Goal: Transaction & Acquisition: Book appointment/travel/reservation

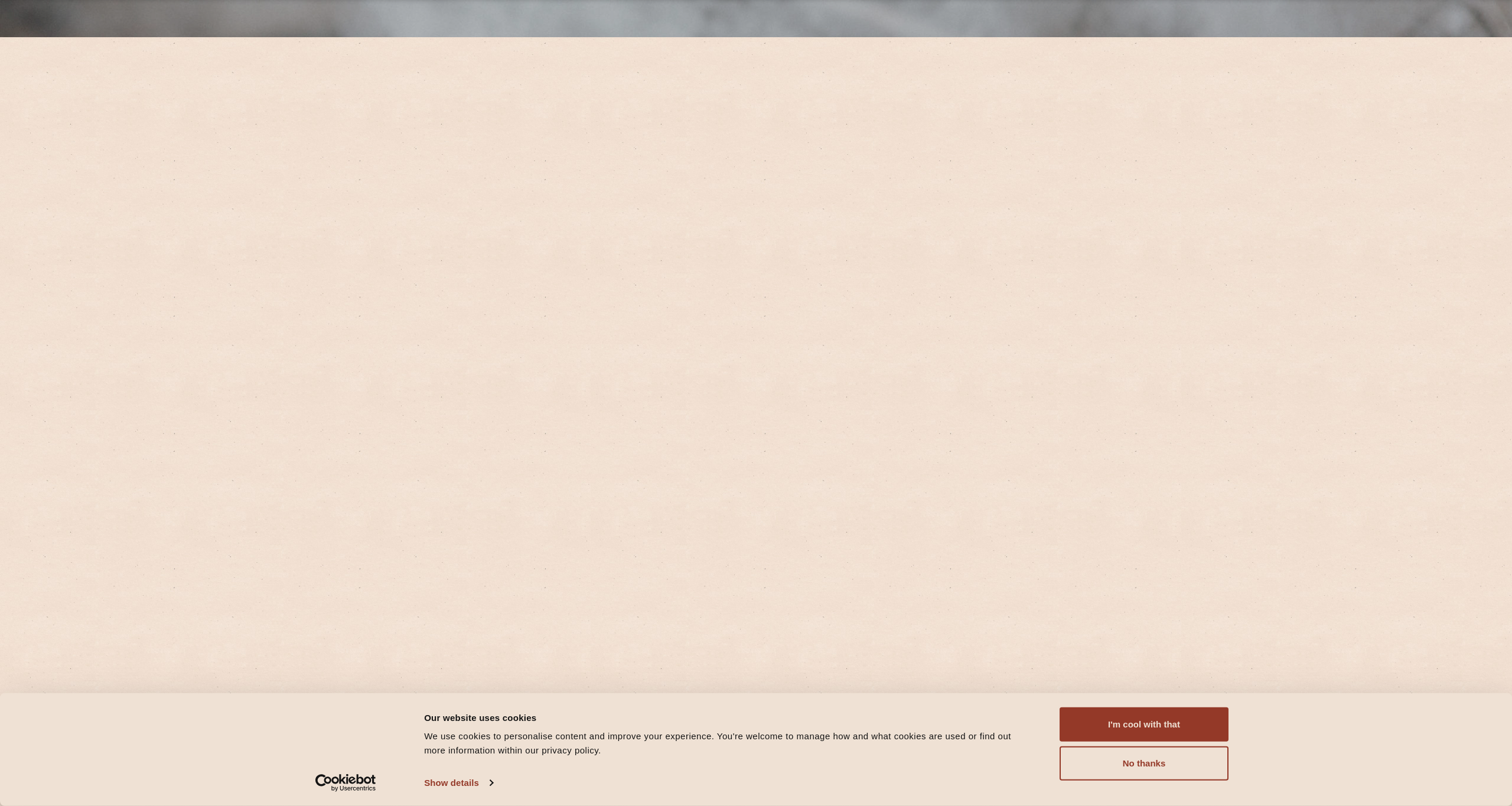
scroll to position [941, 0]
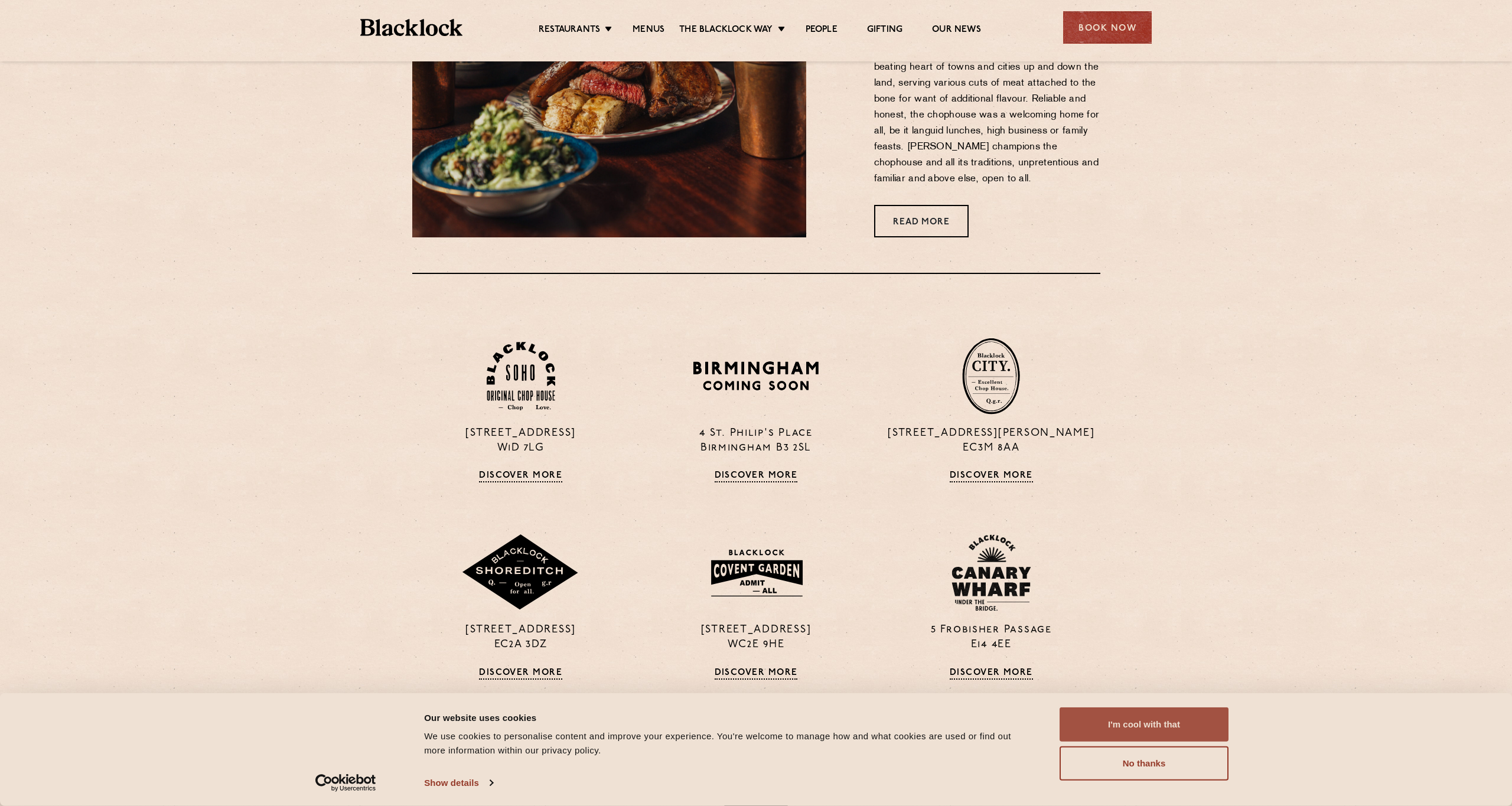
drag, startPoint x: 1108, startPoint y: 767, endPoint x: 1090, endPoint y: 734, distance: 37.6
click at [1108, 767] on button "No thanks" at bounding box center [1144, 763] width 169 height 34
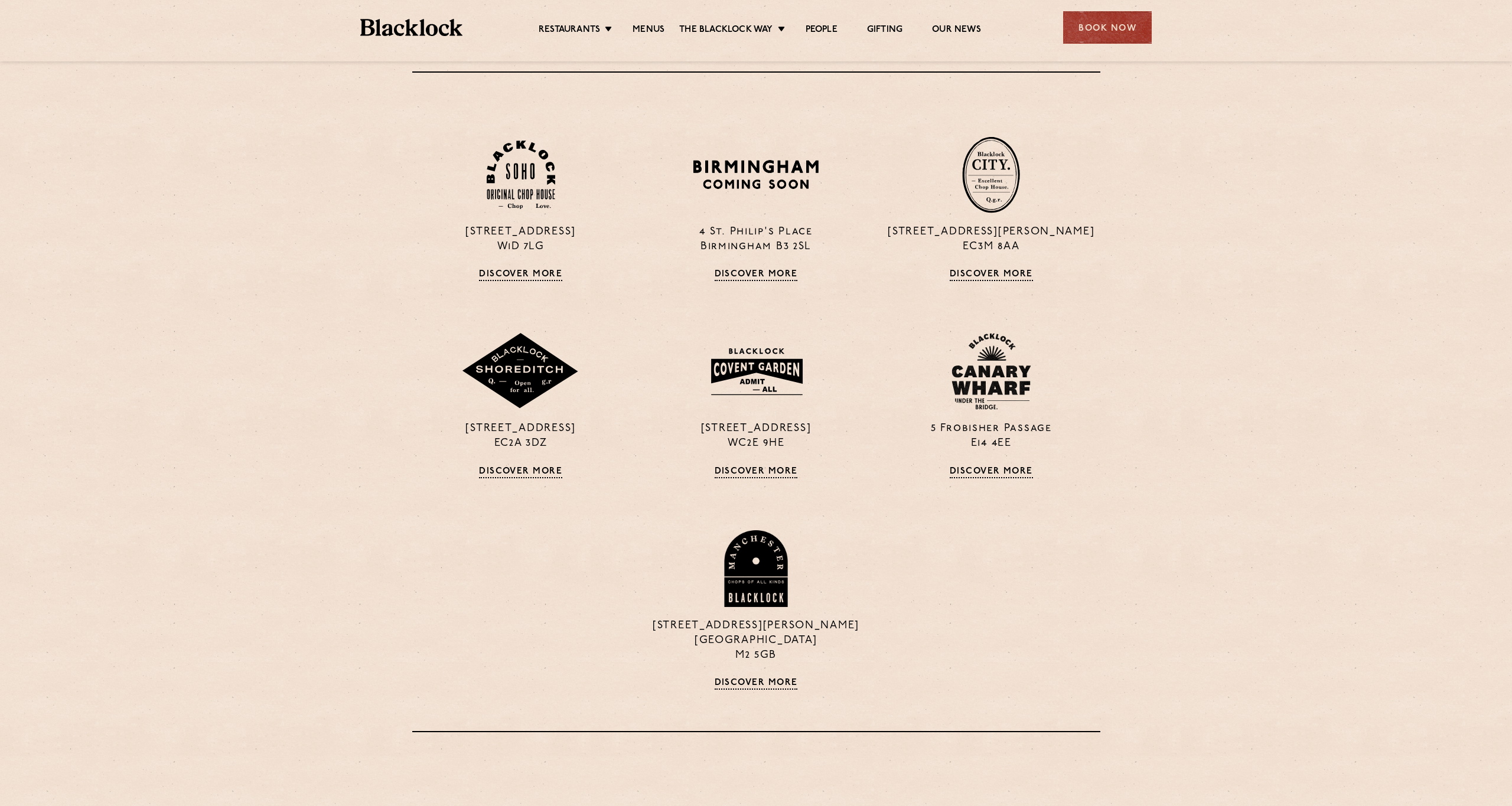
scroll to position [1143, 0]
click at [533, 377] on img at bounding box center [521, 371] width 119 height 77
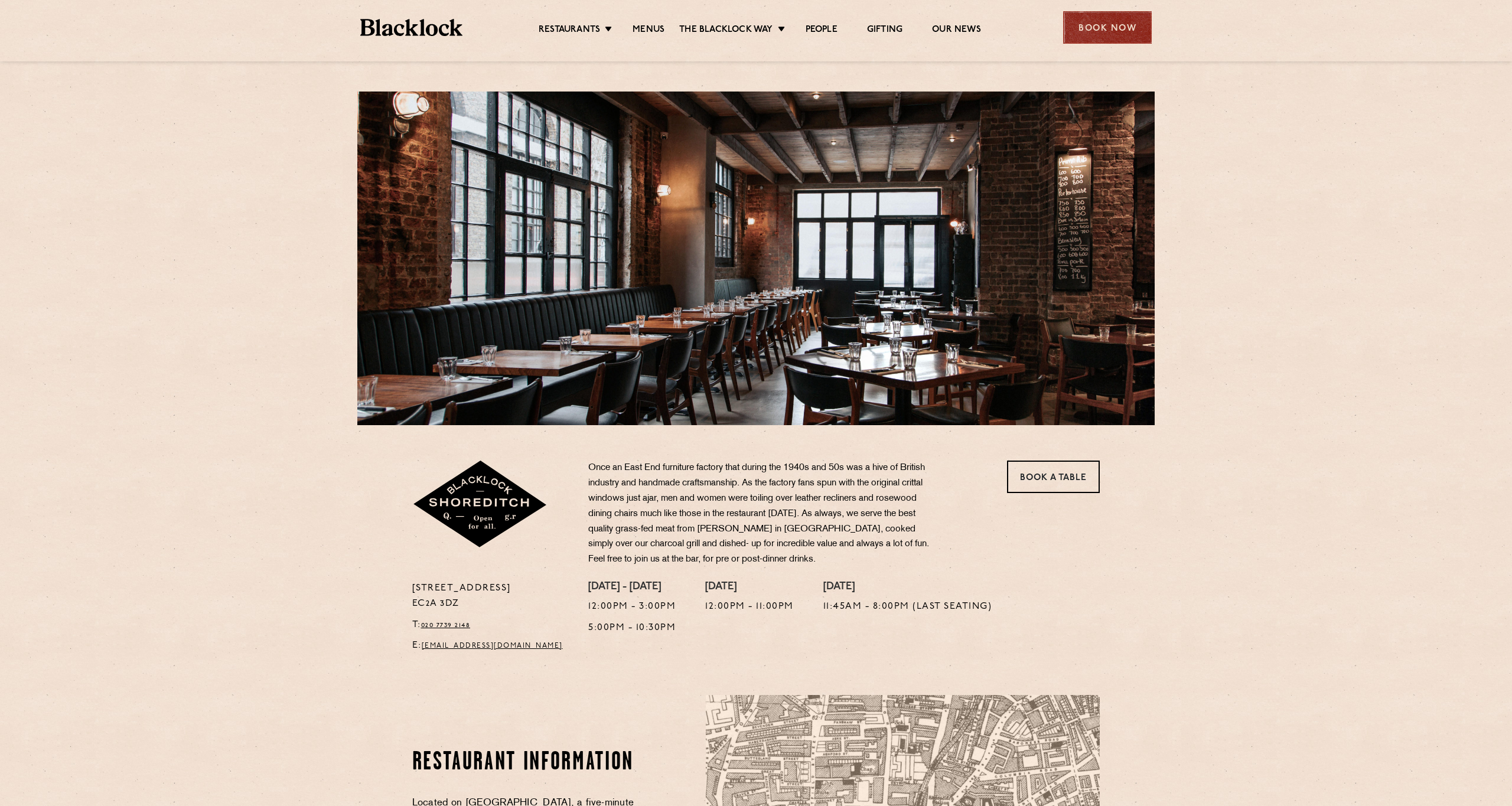
click at [1106, 30] on div "Book Now" at bounding box center [1108, 27] width 89 height 33
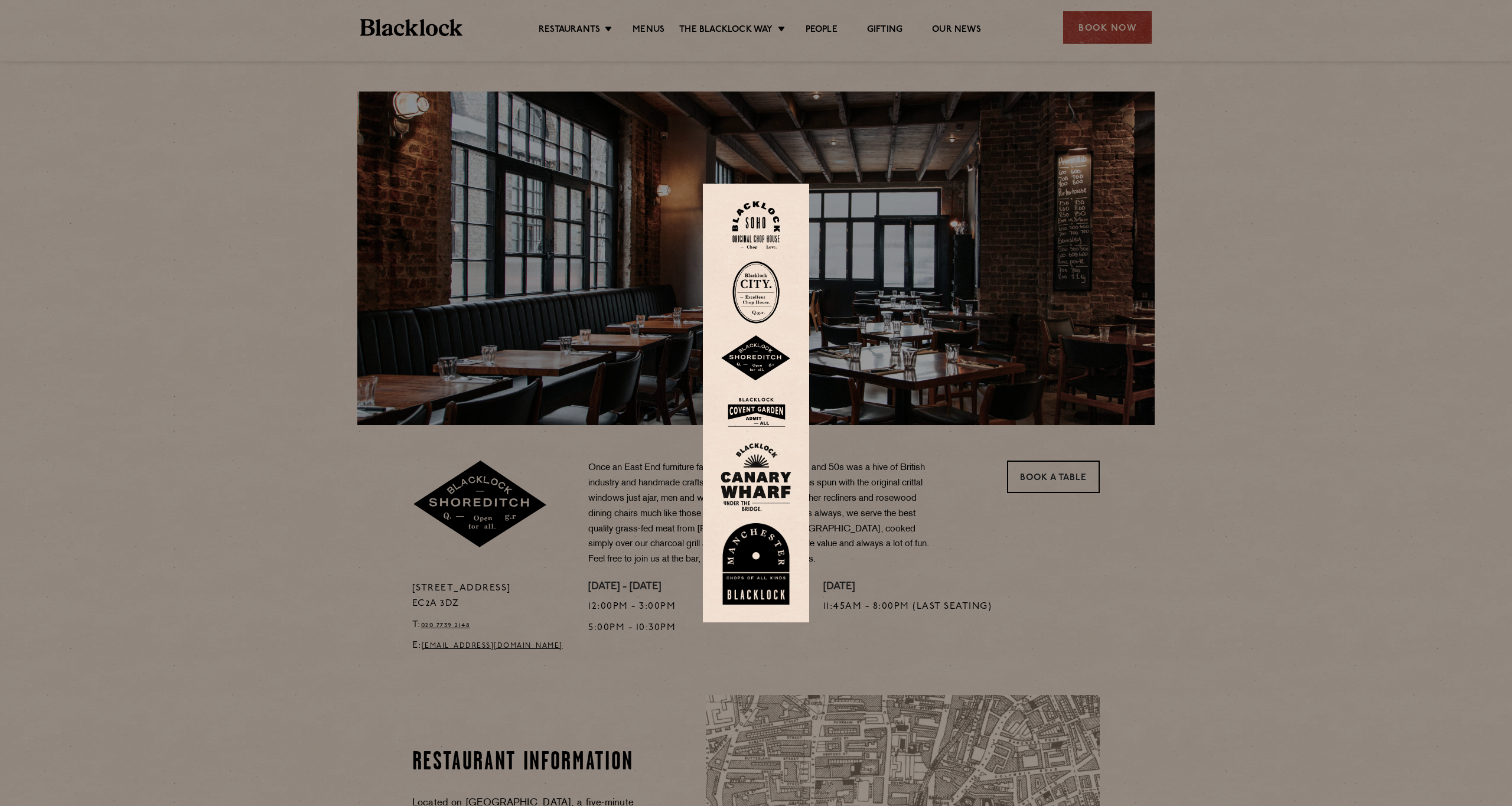
click at [759, 287] on img at bounding box center [756, 292] width 47 height 62
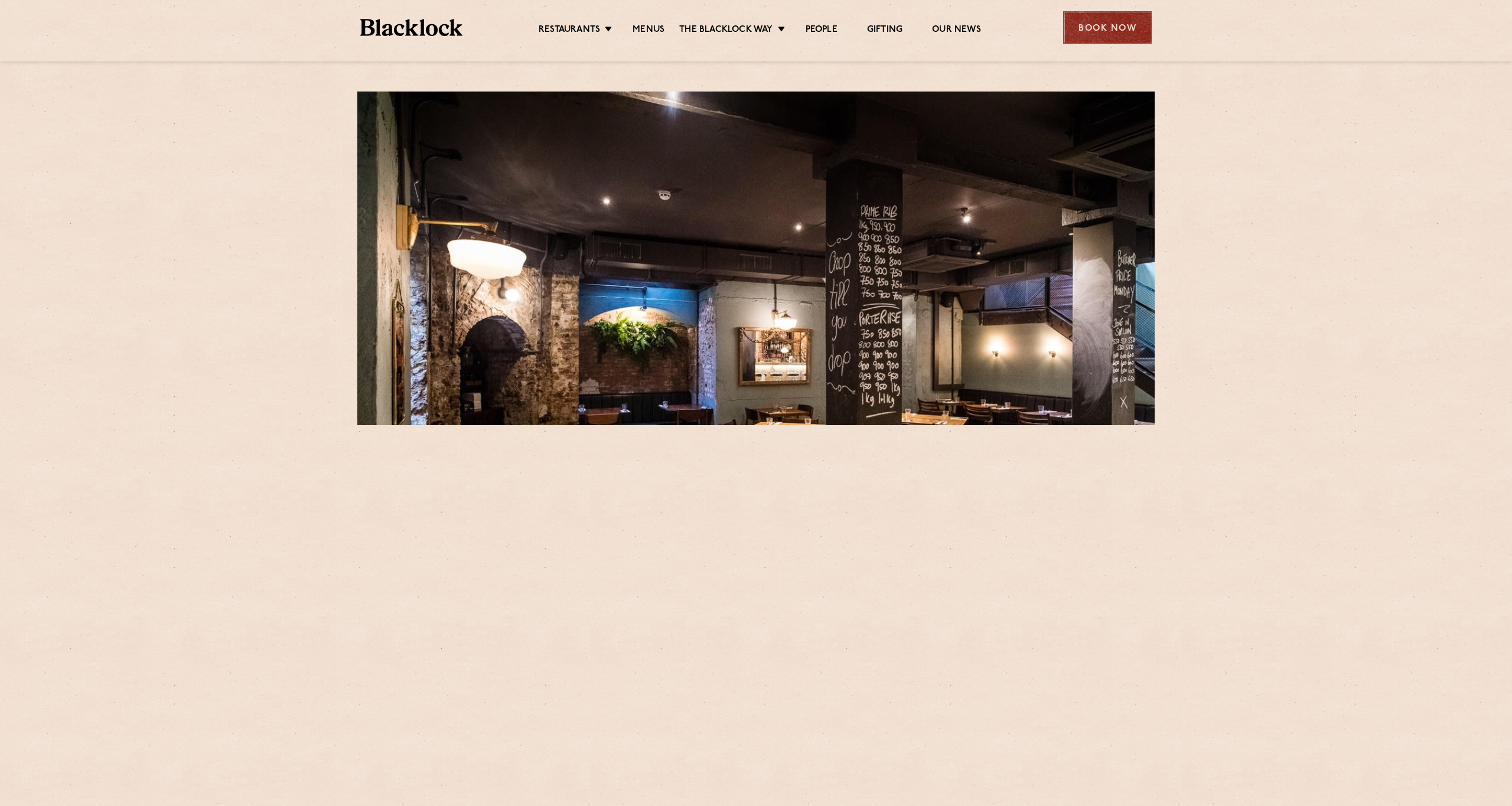
click at [1112, 22] on div "Book Now" at bounding box center [1108, 27] width 89 height 33
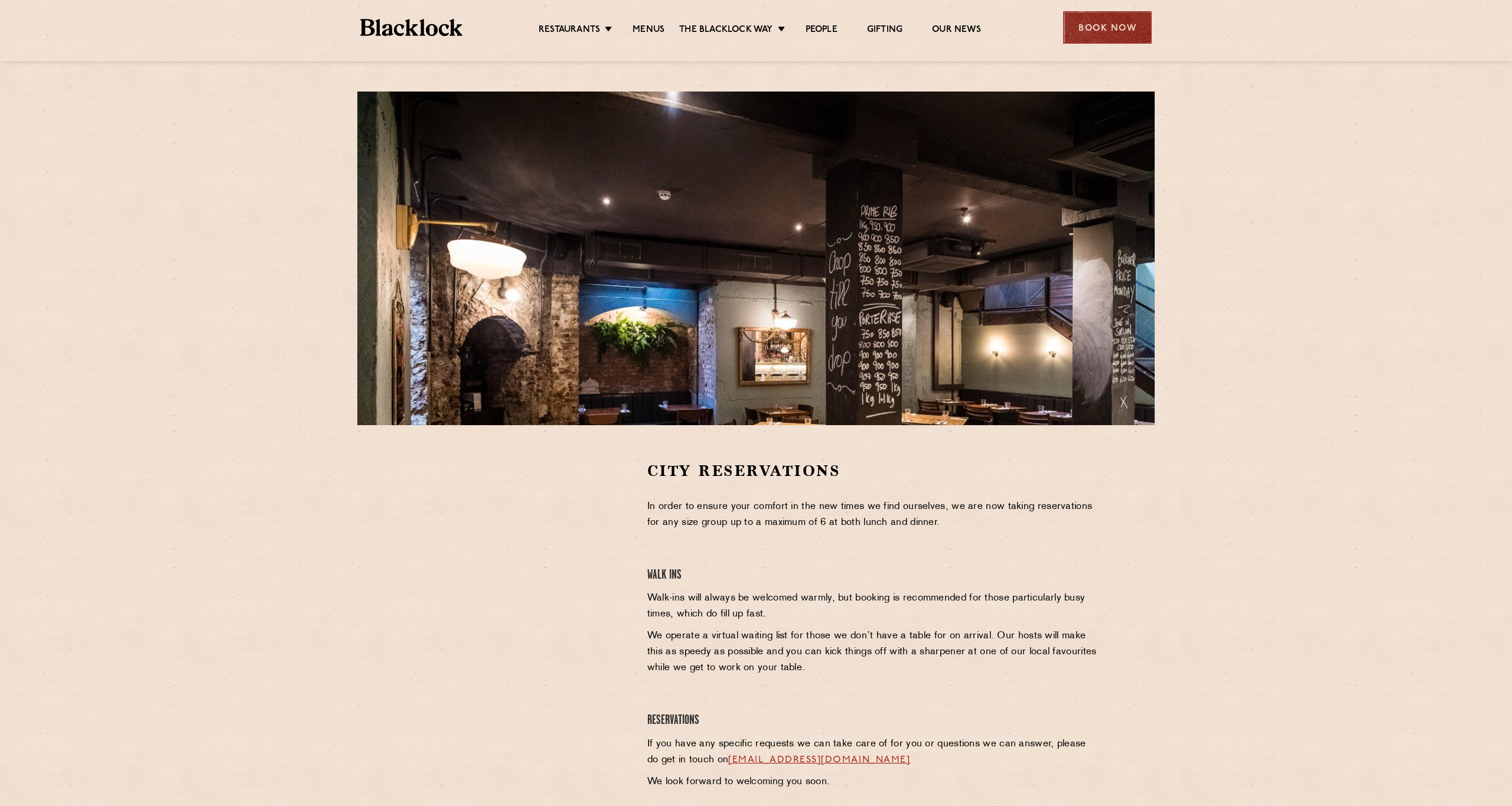
click at [1096, 35] on div "Book Now" at bounding box center [1108, 27] width 89 height 33
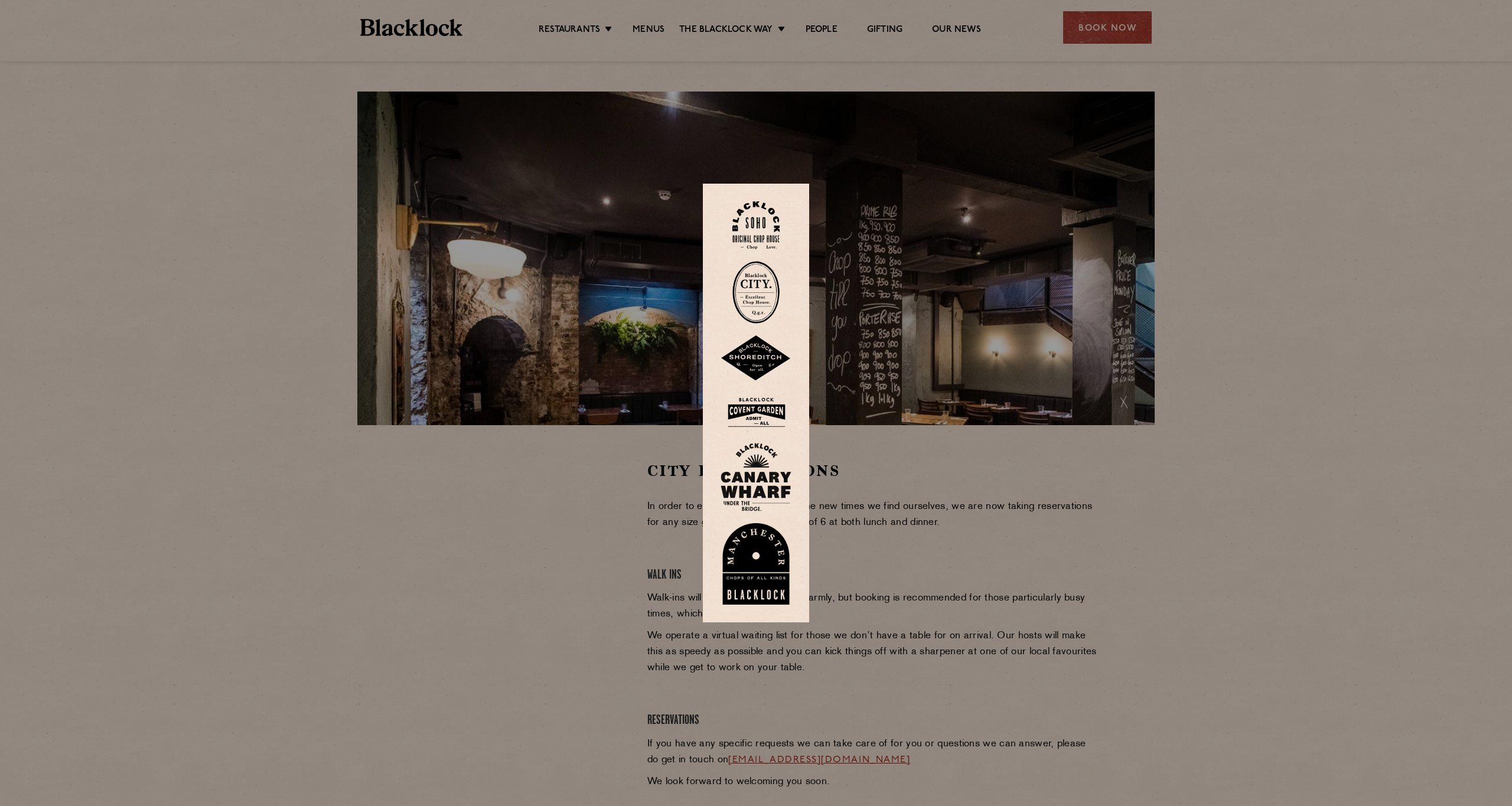
click at [766, 355] on img at bounding box center [756, 359] width 71 height 46
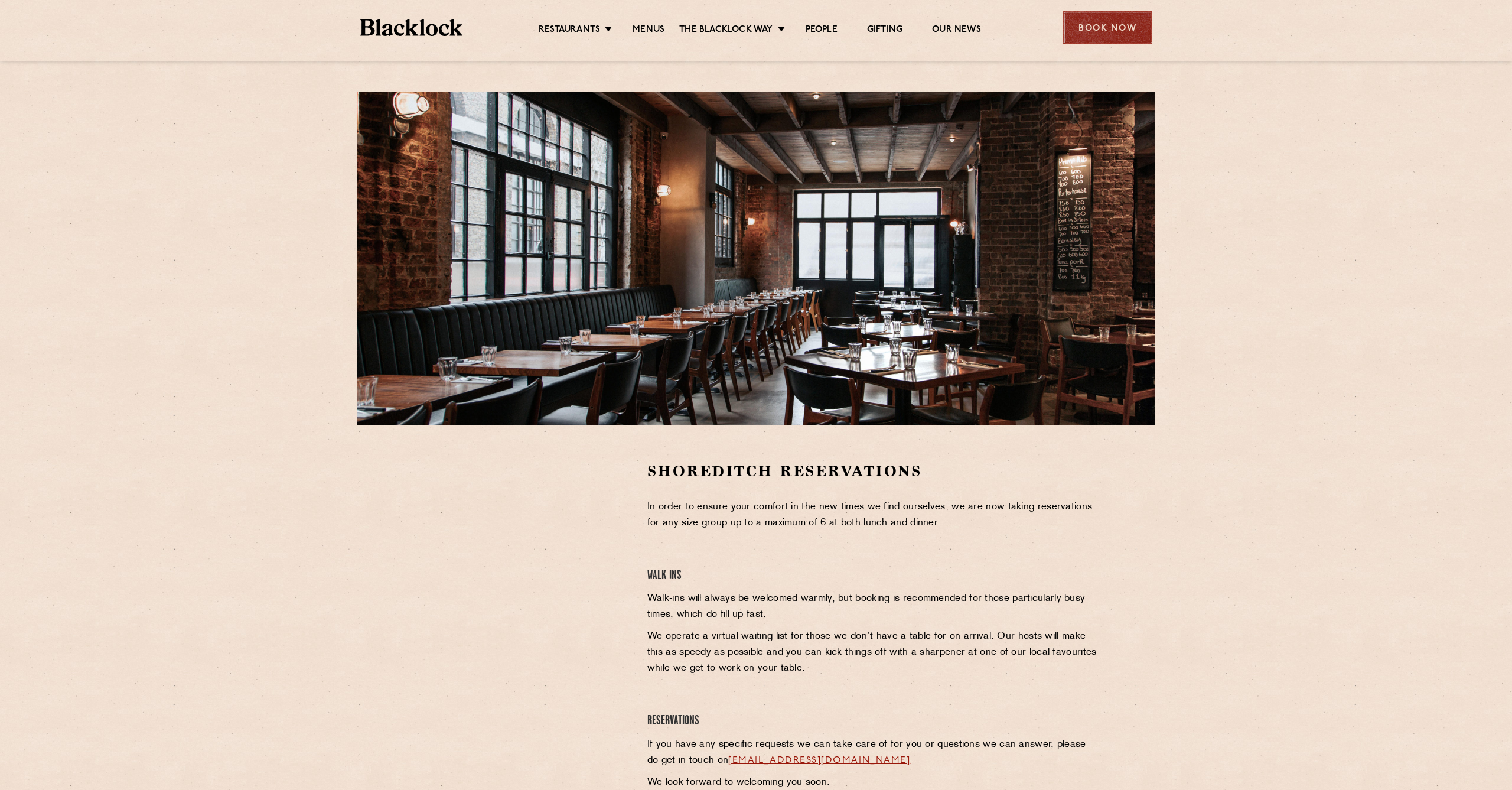
click at [1100, 22] on div "Book Now" at bounding box center [1108, 27] width 89 height 33
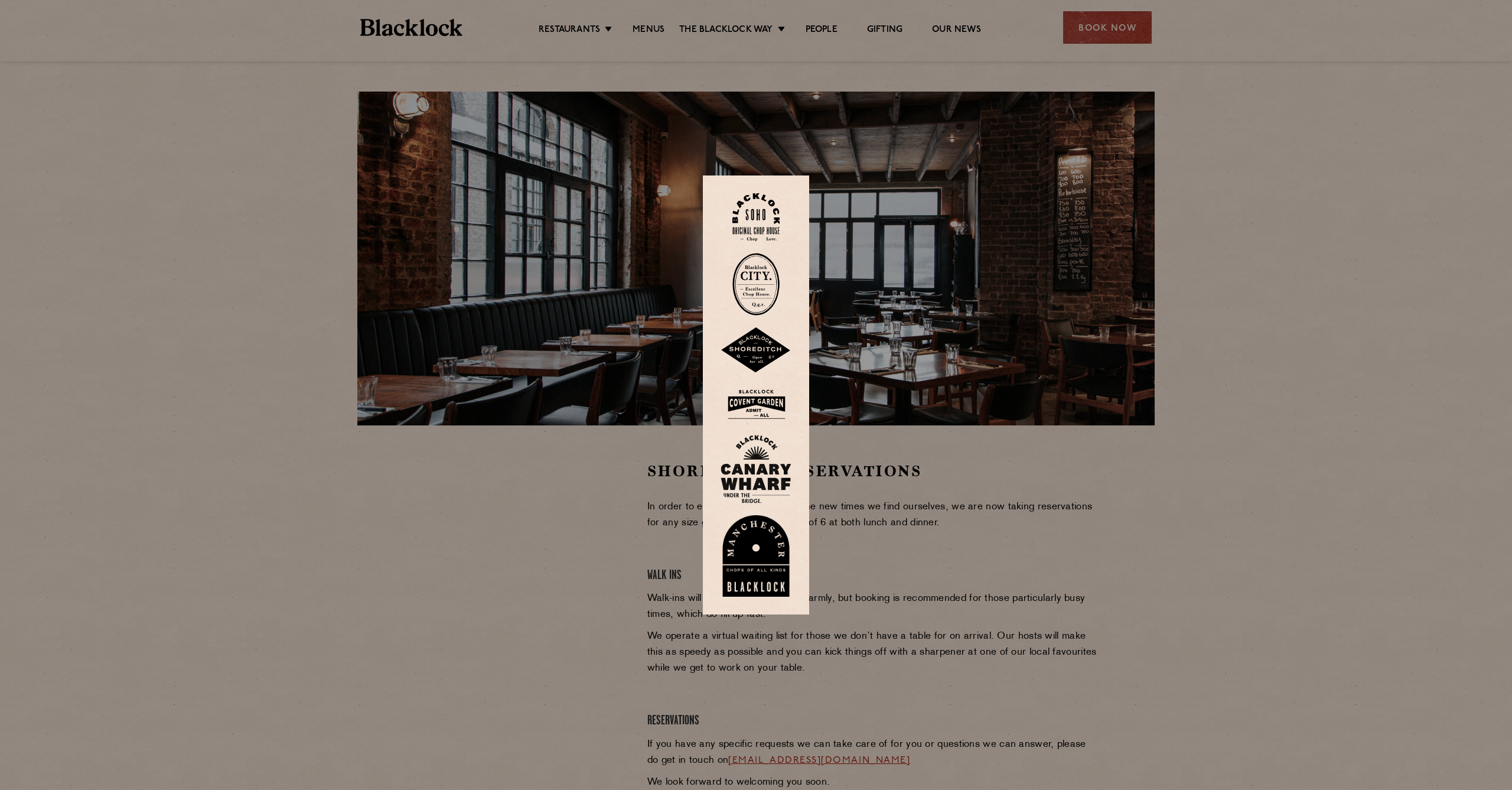
click at [759, 405] on img at bounding box center [756, 405] width 71 height 38
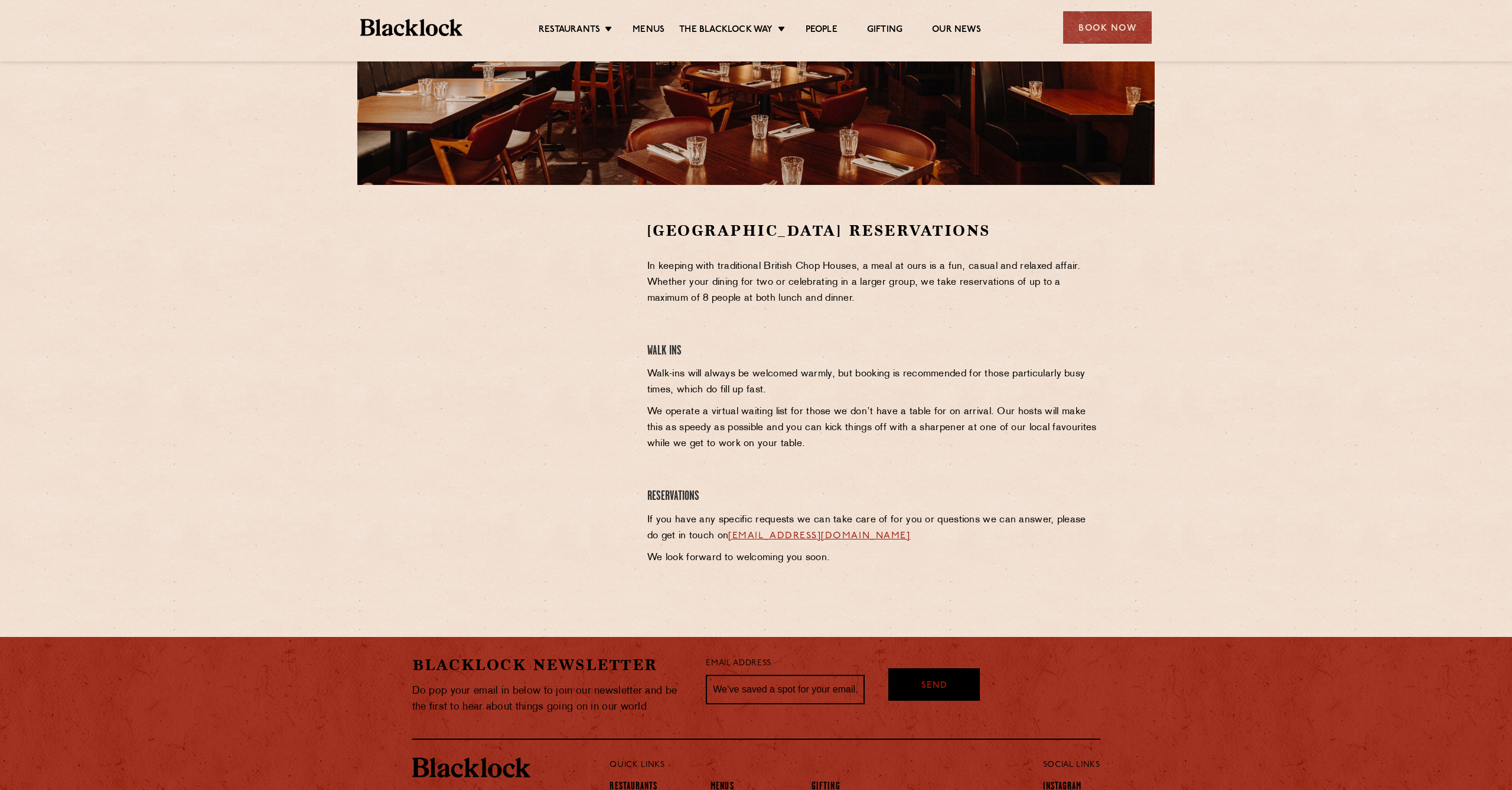
scroll to position [241, 0]
